Goal: Information Seeking & Learning: Learn about a topic

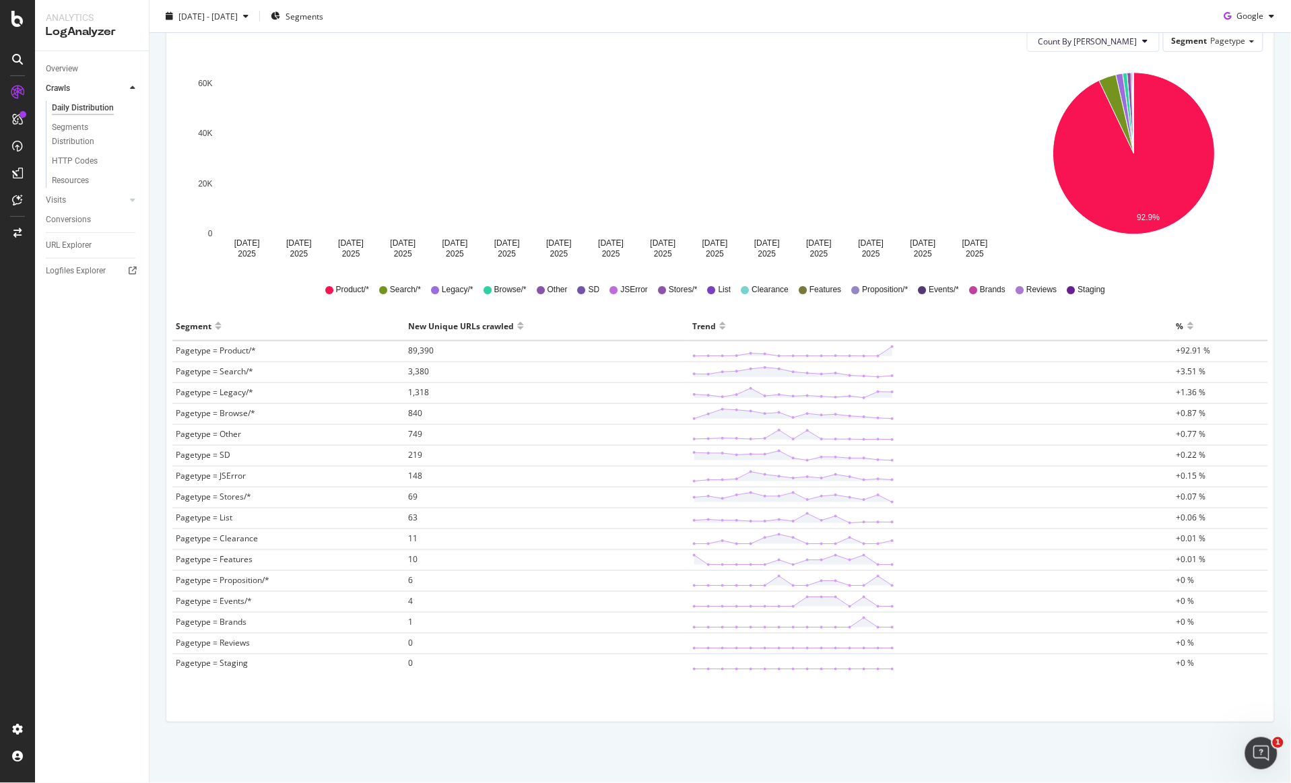
scroll to position [180, 0]
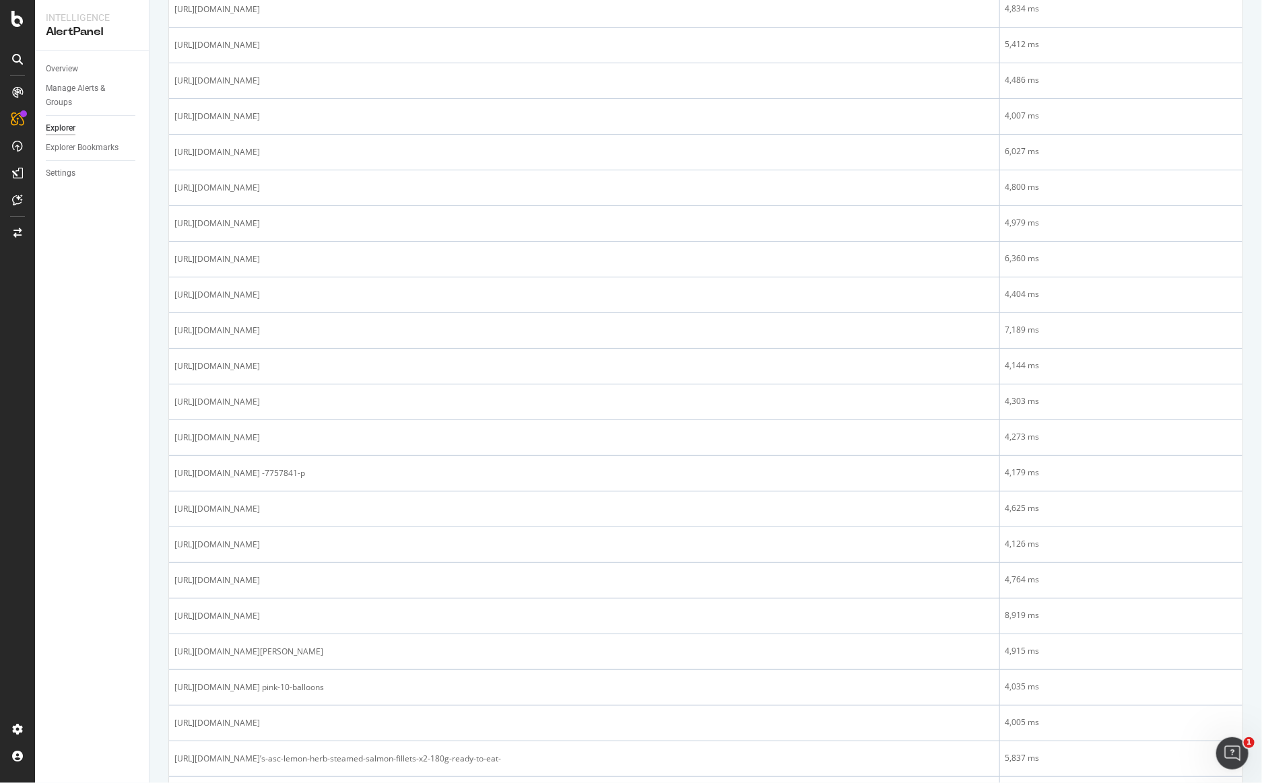
scroll to position [1197, 0]
